Goal: Transaction & Acquisition: Purchase product/service

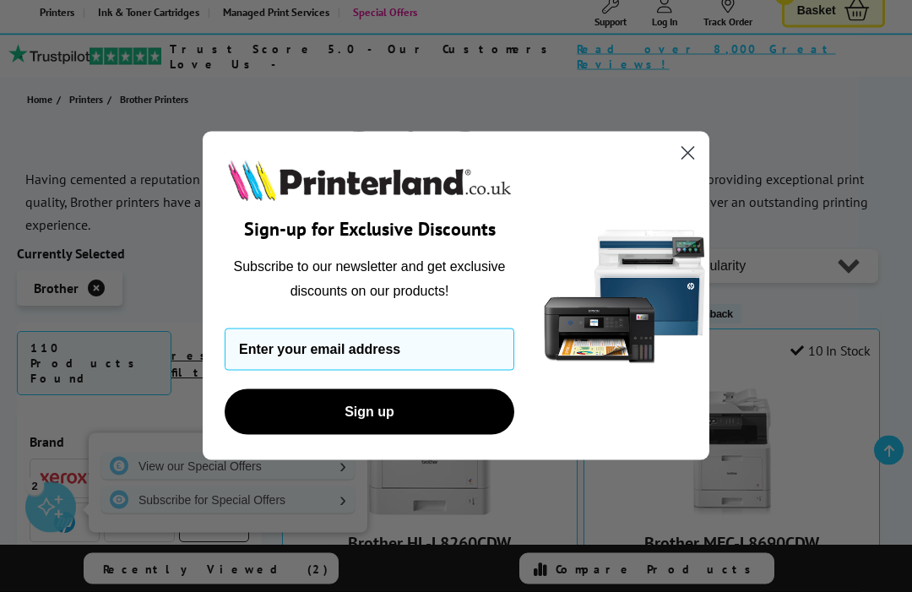
scroll to position [139, 0]
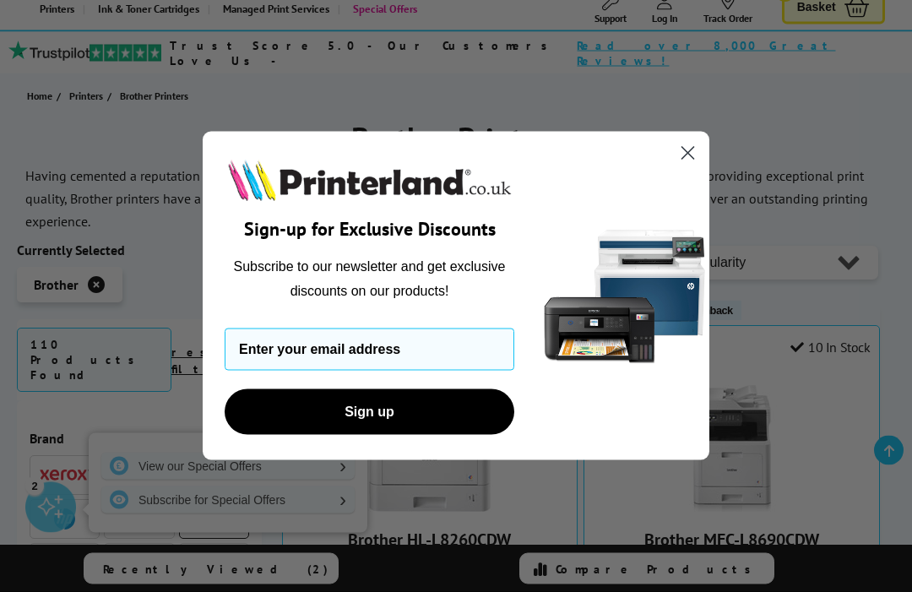
click at [682, 167] on circle "Close dialog" at bounding box center [688, 153] width 28 height 28
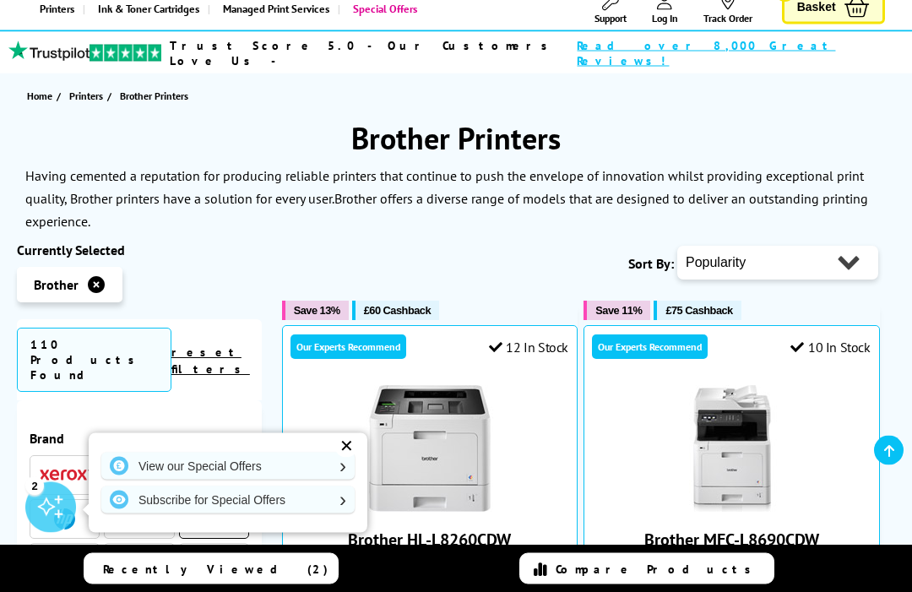
scroll to position [140, 0]
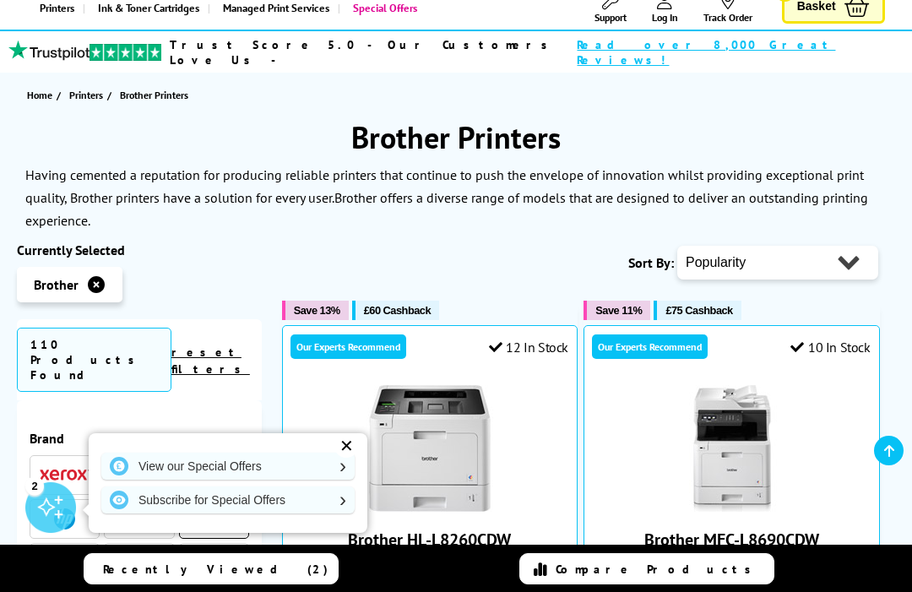
click at [857, 246] on select "Popularity Rating Price - Low to High Price - High to Low Running Costs - Low t…" at bounding box center [778, 263] width 201 height 34
select select "Price Ascending"
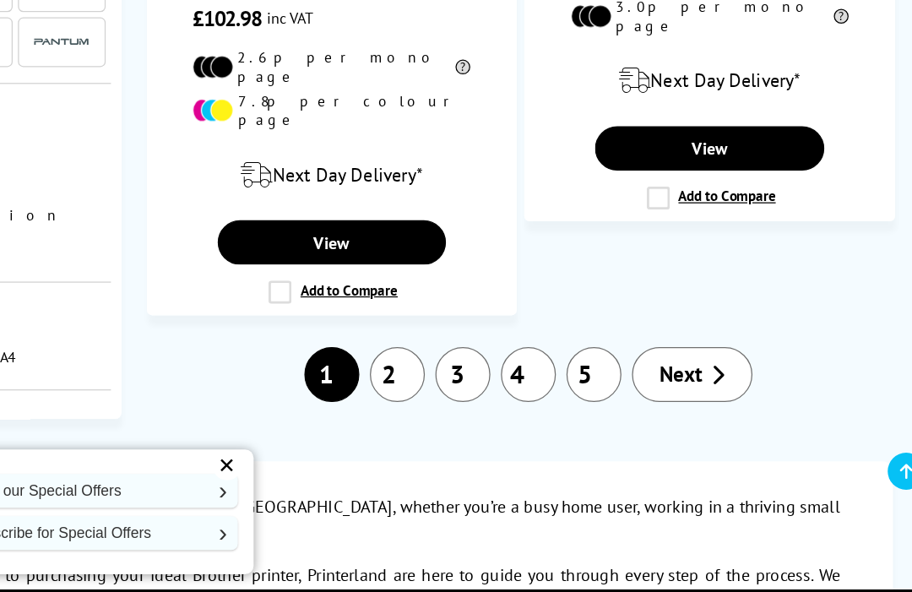
scroll to position [3455, 0]
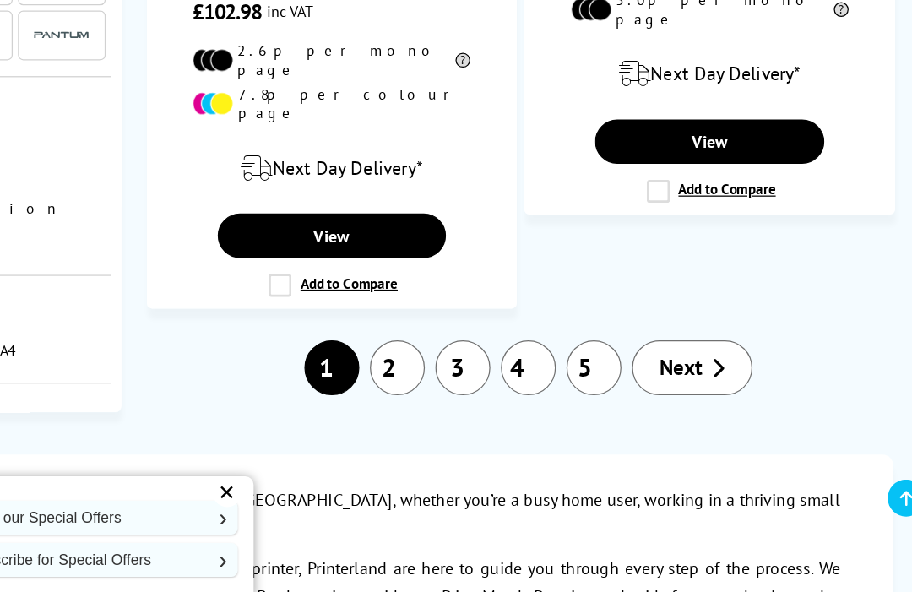
click at [670, 324] on link "Next" at bounding box center [718, 346] width 96 height 44
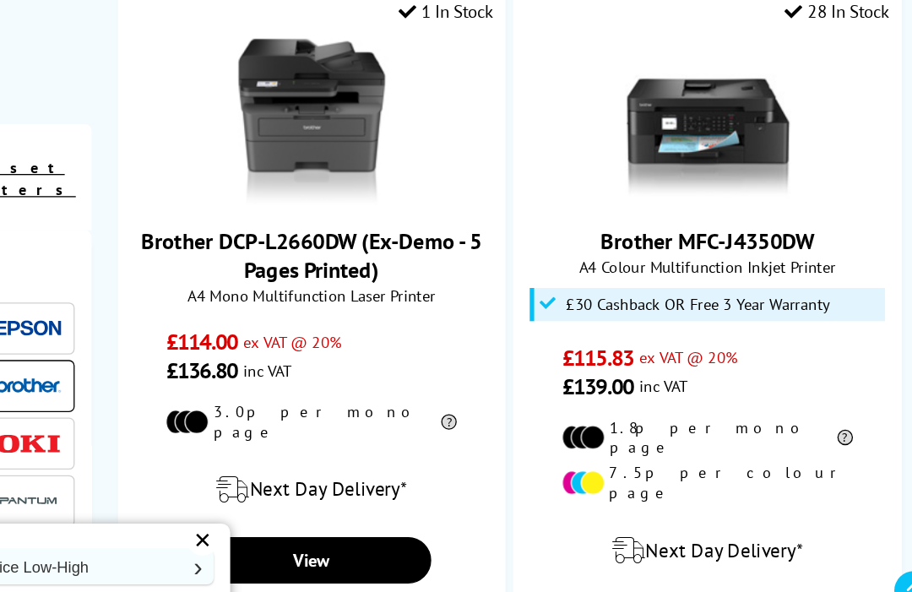
scroll to position [1630, 0]
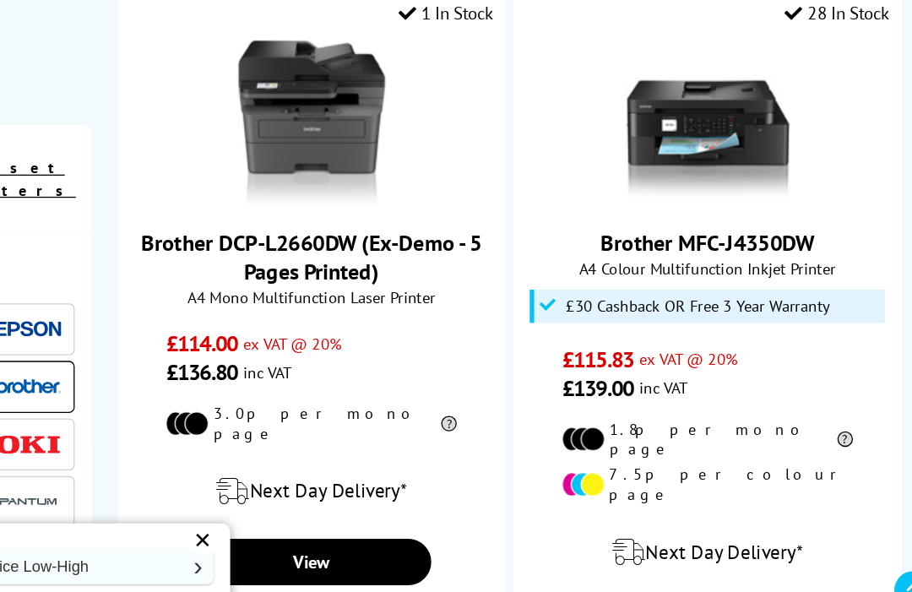
click at [640, 458] on link "View" at bounding box center [731, 475] width 182 height 35
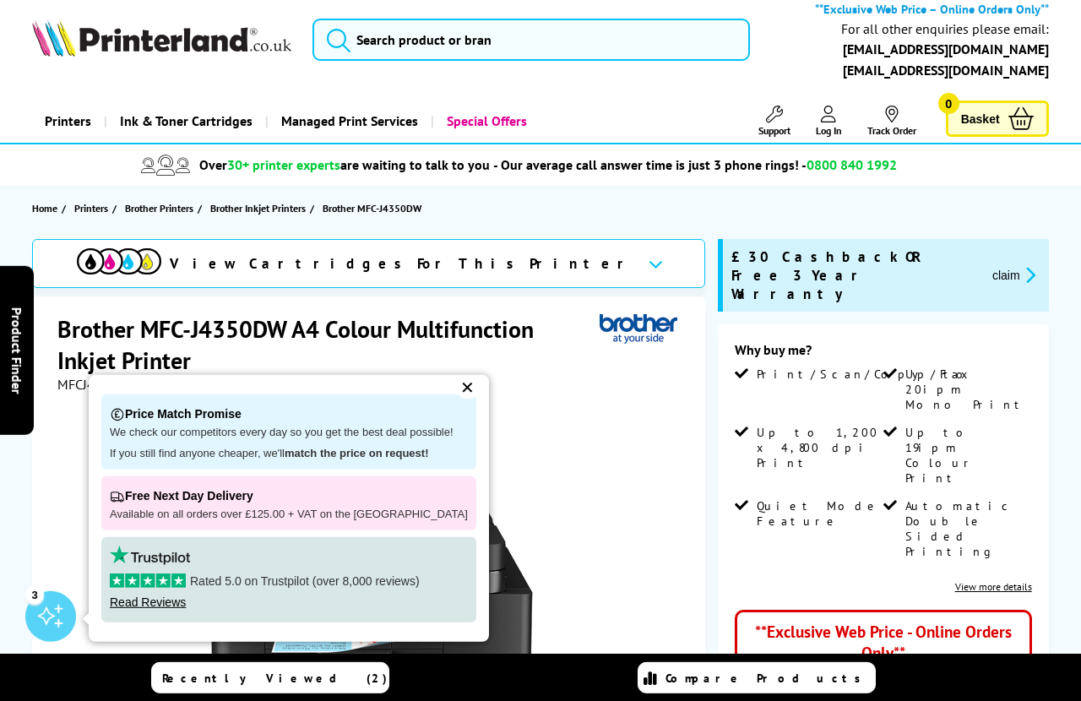
scroll to position [13, 0]
click at [476, 400] on div "✕" at bounding box center [468, 388] width 24 height 24
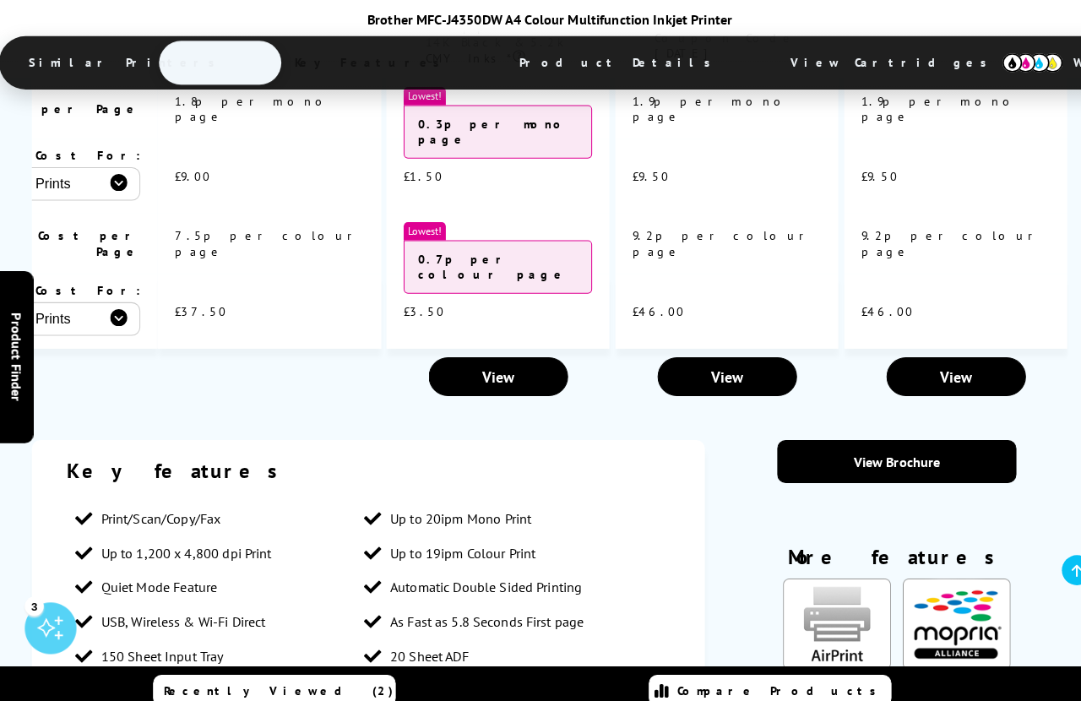
scroll to position [2000, 0]
